Goal: Task Accomplishment & Management: Complete application form

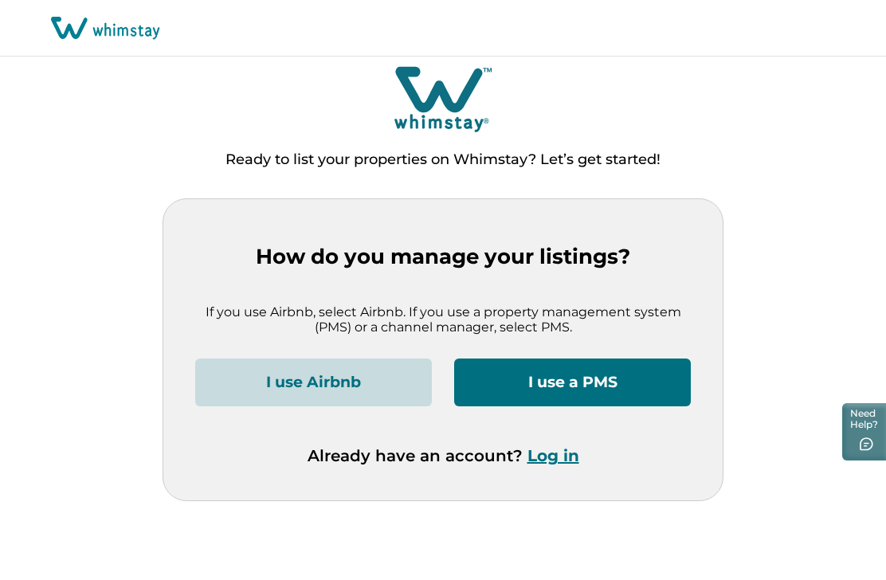
click at [357, 380] on button "I use Airbnb" at bounding box center [313, 383] width 237 height 48
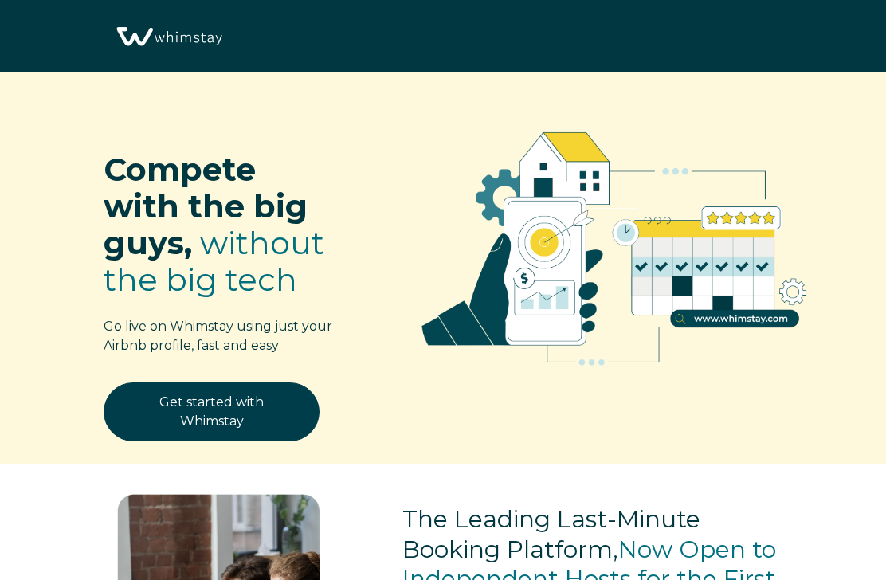
select select "US"
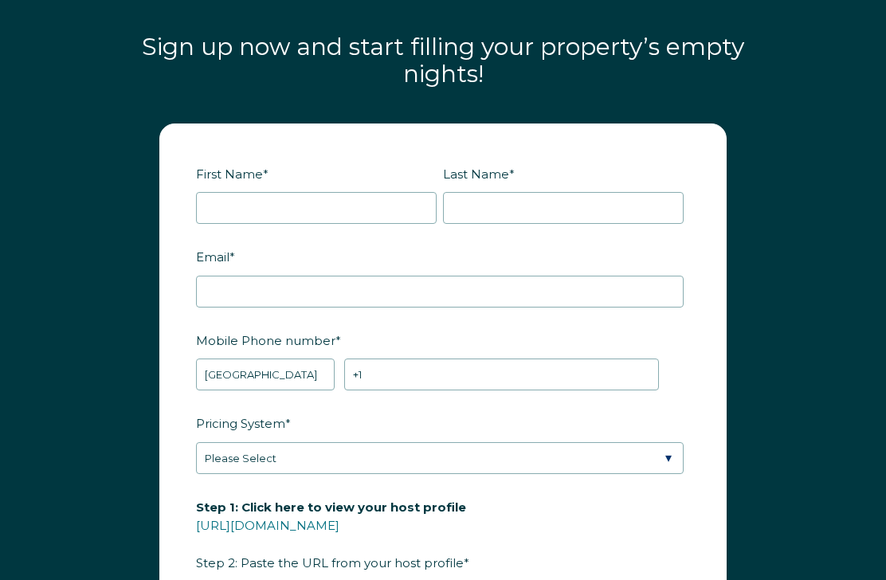
scroll to position [1845, 0]
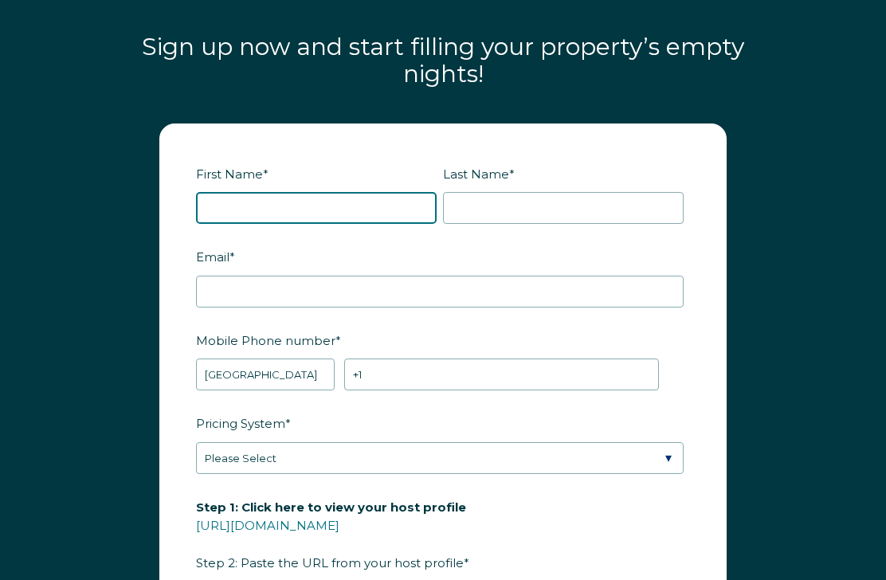
click at [336, 207] on input "First Name *" at bounding box center [316, 208] width 241 height 32
type input "[PERSON_NAME]"
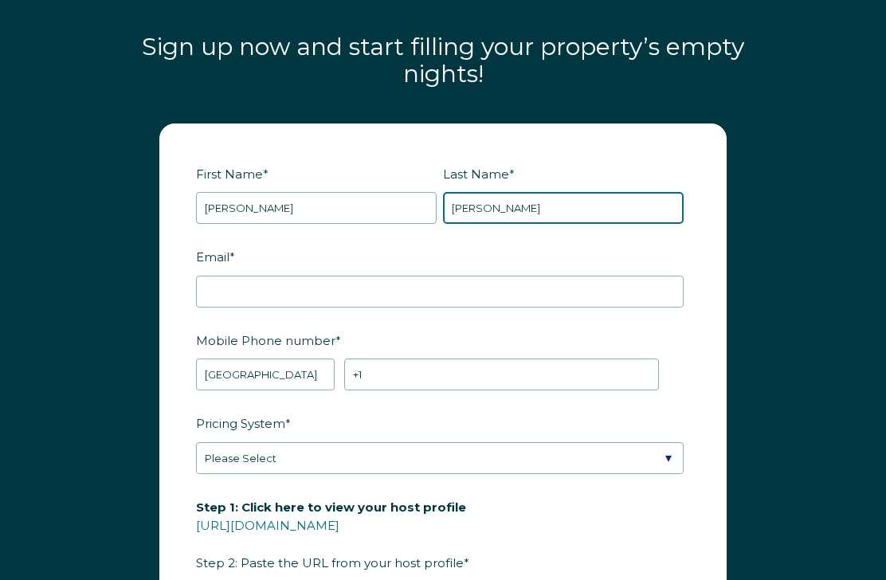
type input "[PERSON_NAME]"
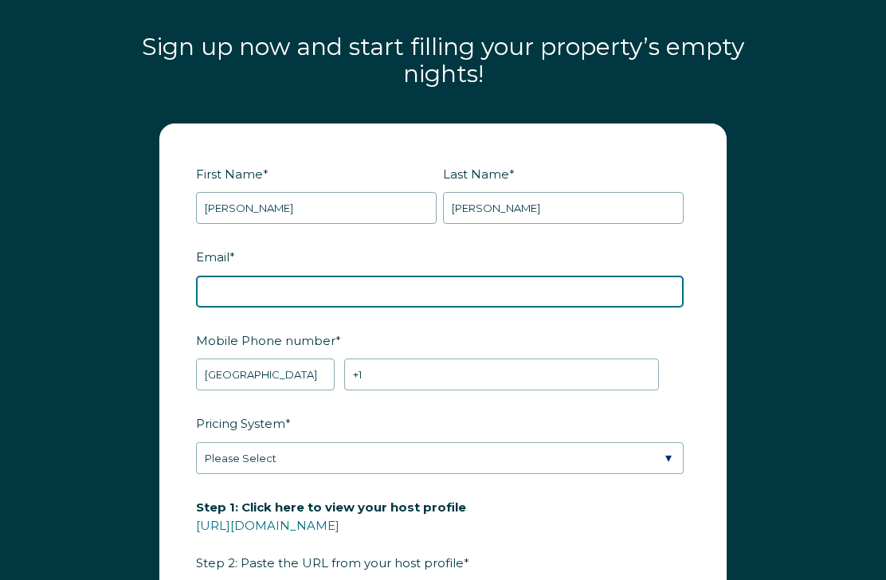
click at [470, 285] on input "Email *" at bounding box center [440, 292] width 488 height 32
type input "[EMAIL_ADDRESS][DOMAIN_NAME]"
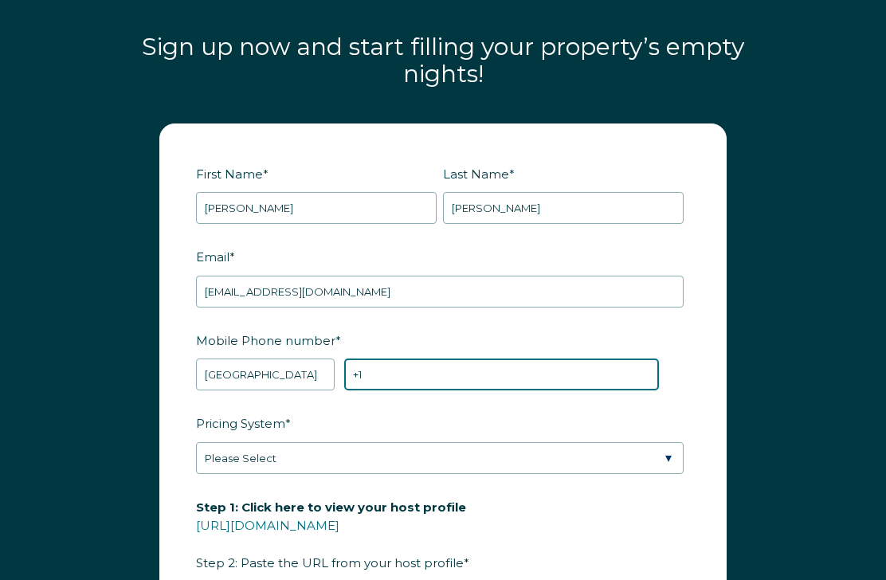
click at [393, 383] on input "+1" at bounding box center [501, 375] width 315 height 32
type input "[PHONE_NUMBER]"
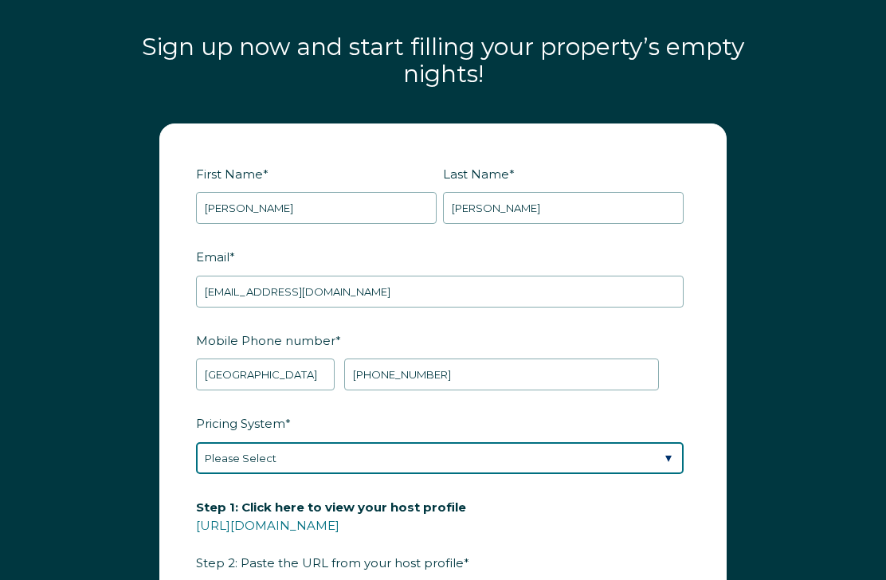
click at [418, 454] on select "Please Select Manual Airbnb Smart Pricing PriceLabs Wheelhouse Beyond Pricing 3…" at bounding box center [440, 458] width 488 height 32
select select "Manual"
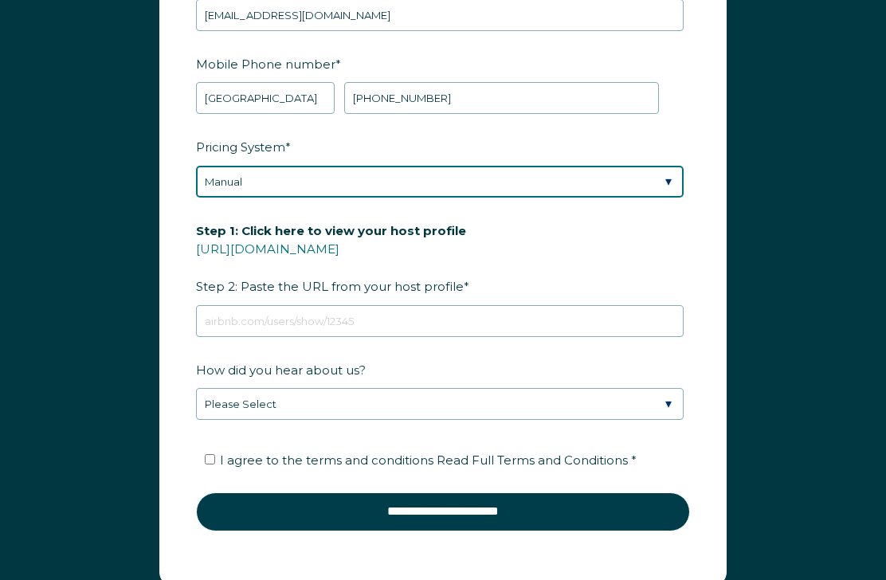
scroll to position [2126, 0]
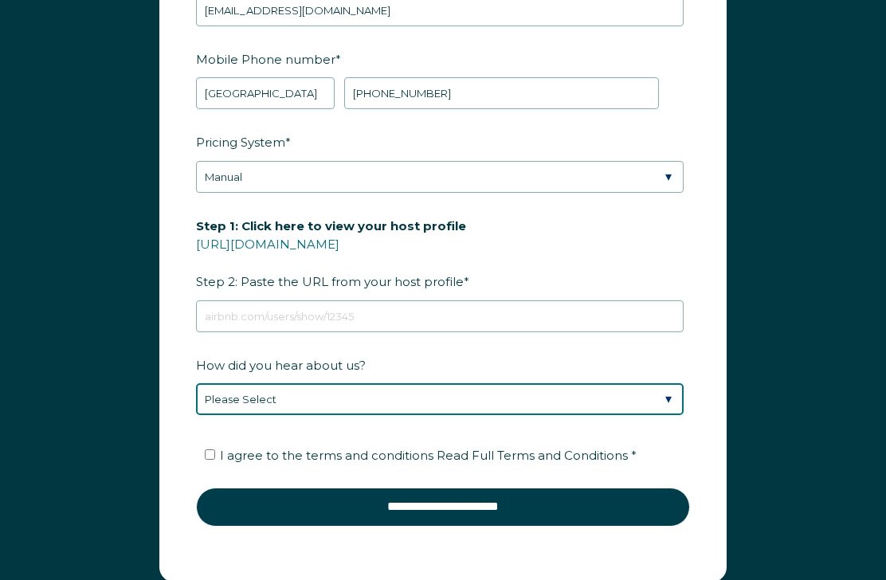
click at [674, 399] on select "Please Select Discovered Whimstay at an event or conference Found Whimstay thro…" at bounding box center [440, 400] width 488 height 32
select select "Podcast"
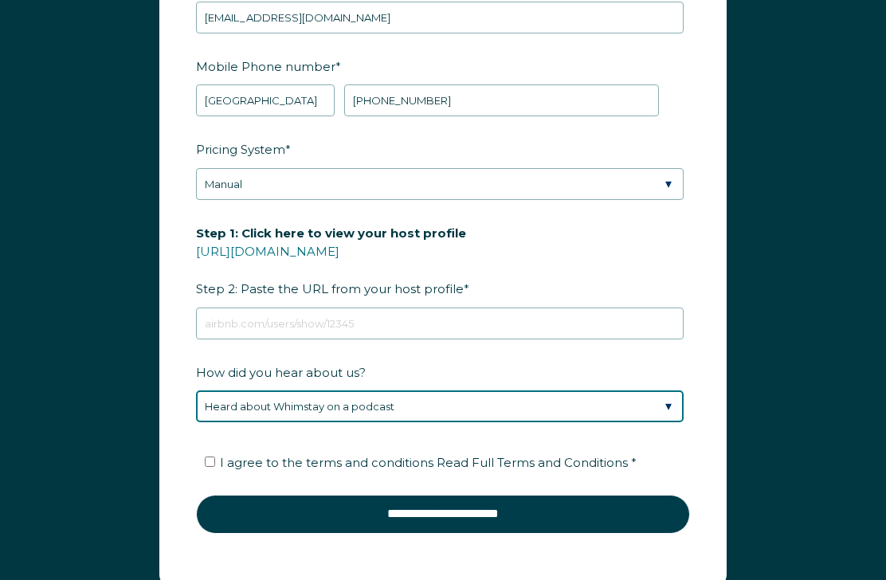
scroll to position [2122, 0]
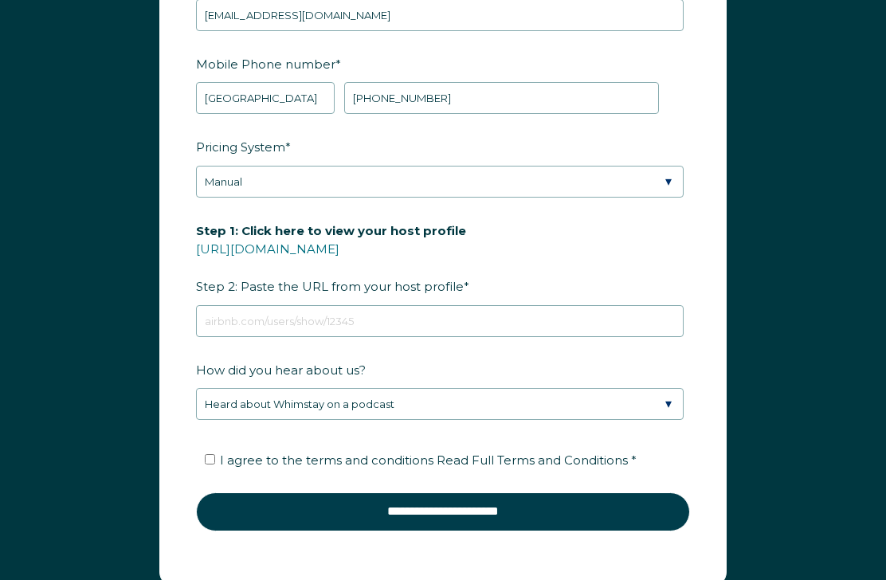
click at [542, 458] on span "Read Full Terms and Conditions" at bounding box center [532, 460] width 191 height 15
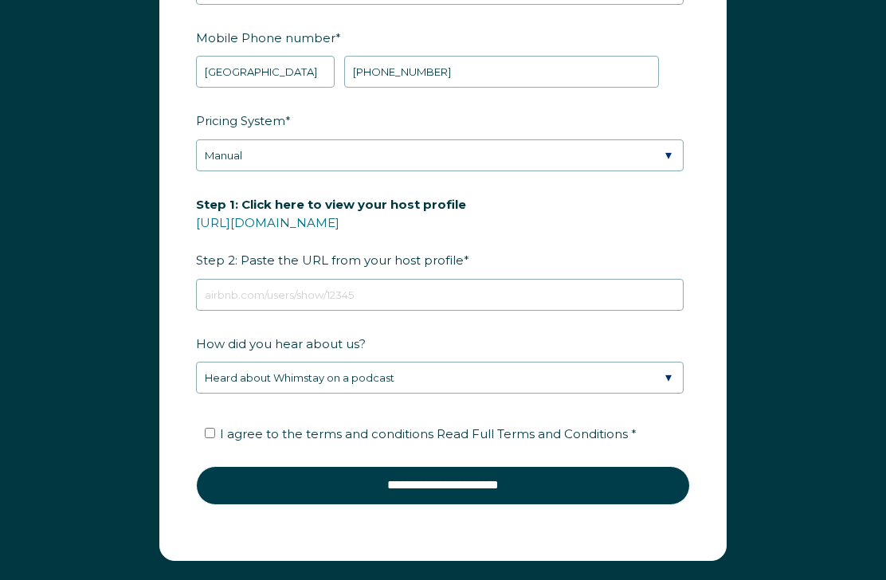
click at [590, 431] on span "Read Full Terms and Conditions" at bounding box center [532, 433] width 191 height 15
